Goal: Task Accomplishment & Management: Use online tool/utility

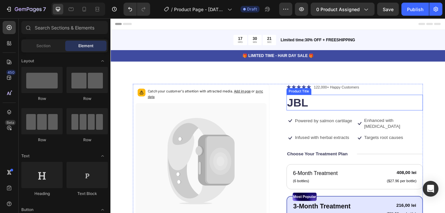
click at [320, 116] on h1 "JBL" at bounding box center [397, 117] width 160 height 18
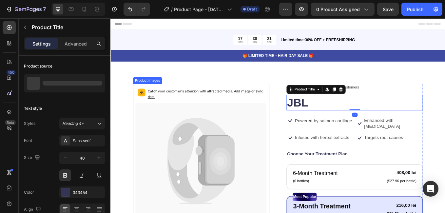
click at [256, 140] on icon at bounding box center [217, 186] width 154 height 137
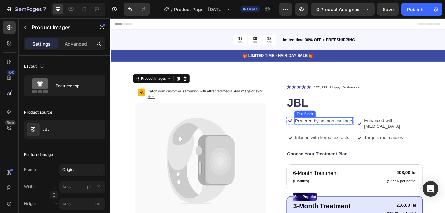
click at [357, 141] on p "Powered by salmon cartilage" at bounding box center [360, 138] width 67 height 7
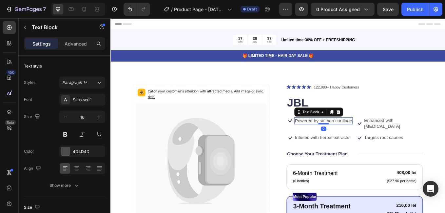
click at [357, 141] on p "Powered by salmon cartilage" at bounding box center [360, 138] width 67 height 7
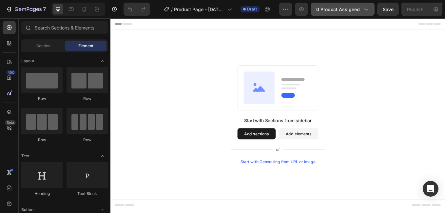
click at [370, 7] on button "0 product assigned" at bounding box center [342, 9] width 64 height 13
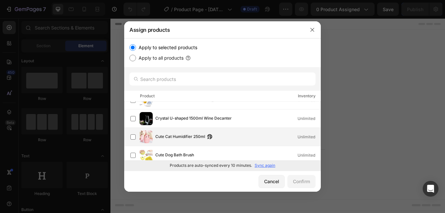
scroll to position [164, 0]
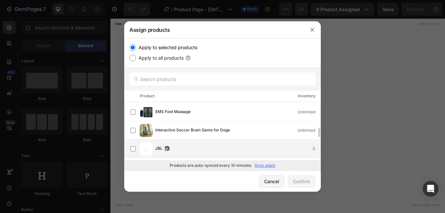
click at [126, 149] on div "JBL 0" at bounding box center [222, 149] width 196 height 18
click at [314, 184] on button "Confirm" at bounding box center [301, 181] width 28 height 13
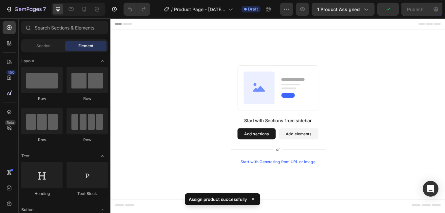
click at [344, 208] on div "Start with Sections from sidebar Add sections Add elements Start with Generatin…" at bounding box center [306, 131] width 393 height 199
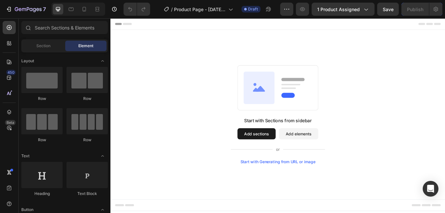
drag, startPoint x: 289, startPoint y: 155, endPoint x: 350, endPoint y: 174, distance: 64.7
click at [350, 174] on div "Start with Sections from sidebar Add sections Add elements Start with Generatin…" at bounding box center [307, 161] width 111 height 55
click at [347, 158] on button "Add elements" at bounding box center [331, 153] width 46 height 13
click at [332, 157] on button "Add elements" at bounding box center [331, 153] width 46 height 13
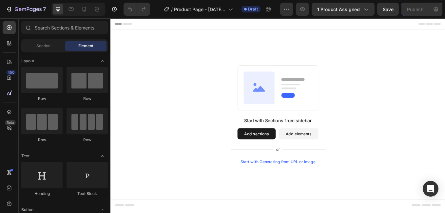
click at [280, 148] on button "Add sections" at bounding box center [281, 153] width 45 height 13
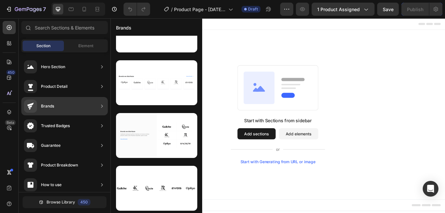
scroll to position [83, 0]
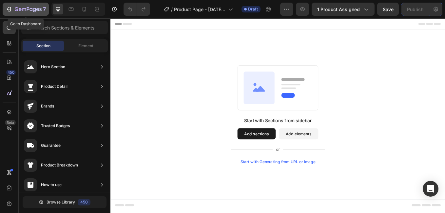
click at [8, 9] on icon "button" at bounding box center [8, 9] width 3 height 2
